Goal: Check status: Check status

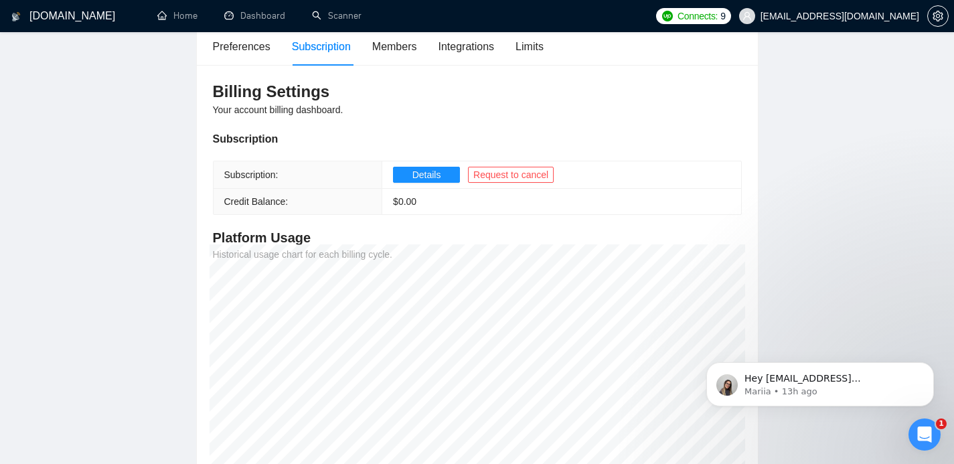
scroll to position [234, 0]
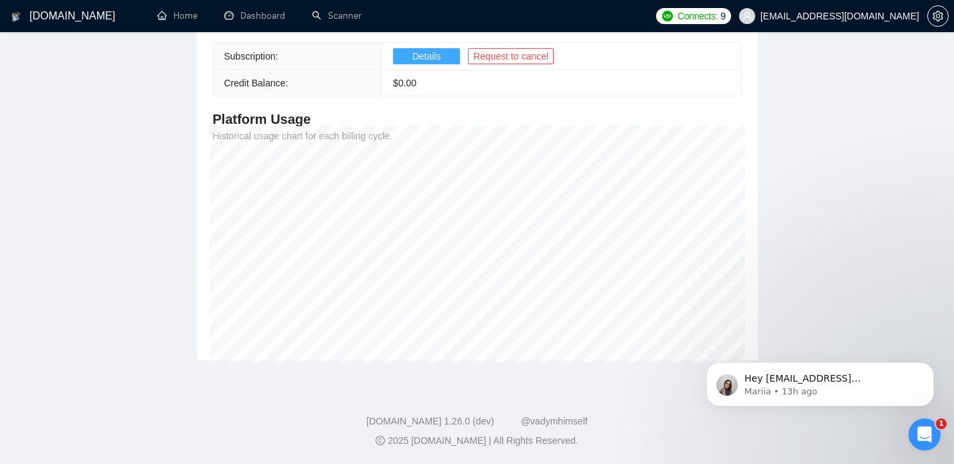
click at [432, 60] on span "Details" at bounding box center [426, 56] width 29 height 15
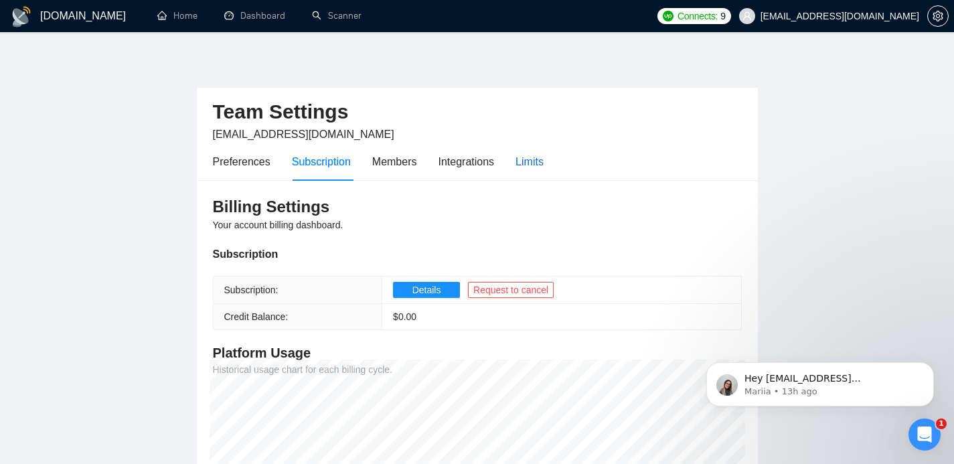
click at [525, 165] on div "Limits" at bounding box center [529, 161] width 28 height 17
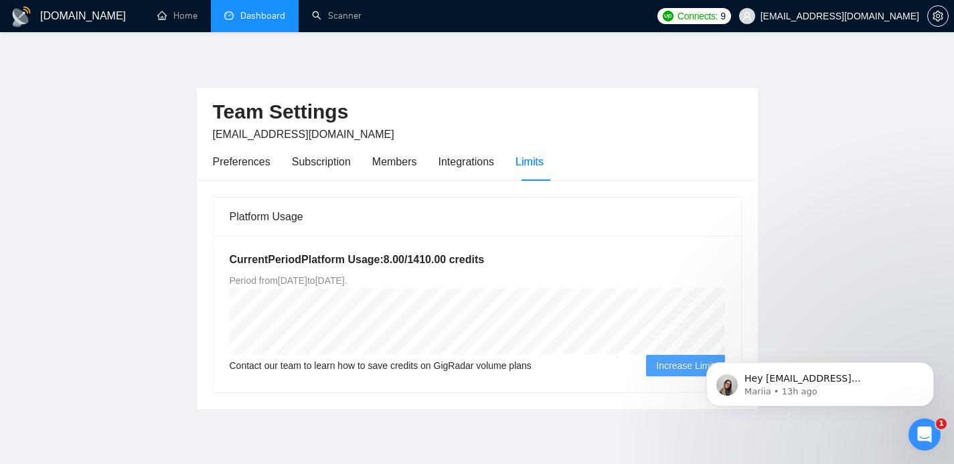
click at [246, 17] on link "Dashboard" at bounding box center [254, 15] width 61 height 11
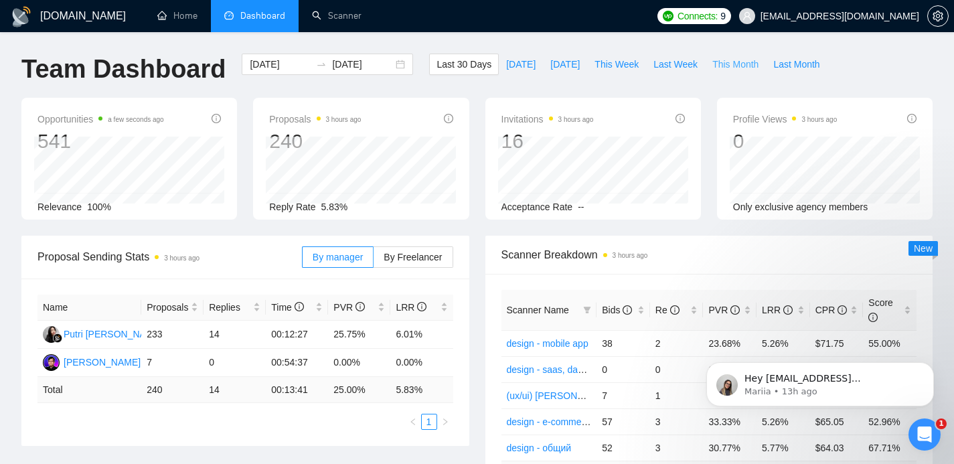
click at [729, 66] on span "This Month" at bounding box center [735, 64] width 46 height 15
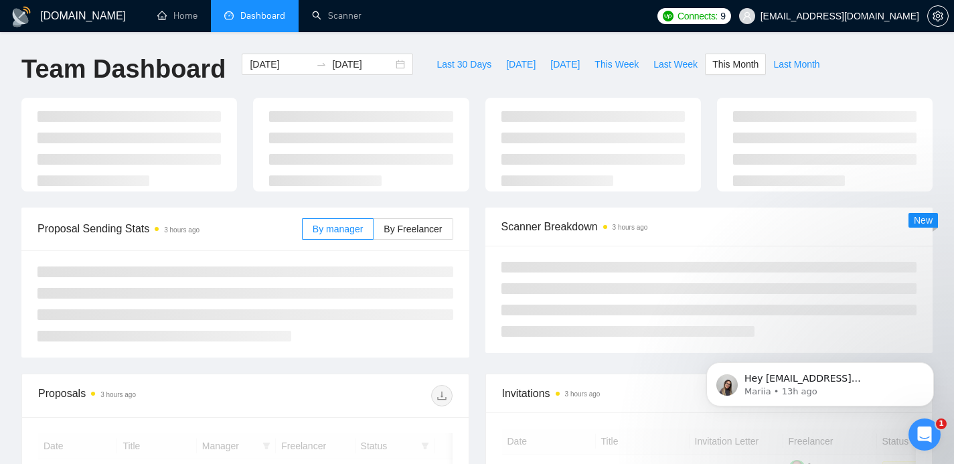
type input "[DATE]"
